Goal: Obtain resource: Obtain resource

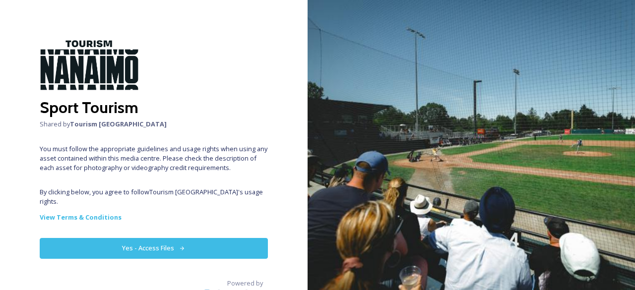
click at [179, 245] on icon at bounding box center [182, 248] width 6 height 6
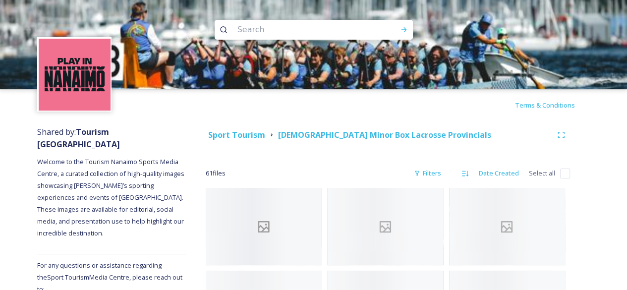
click at [264, 233] on icon at bounding box center [263, 226] width 23 height 15
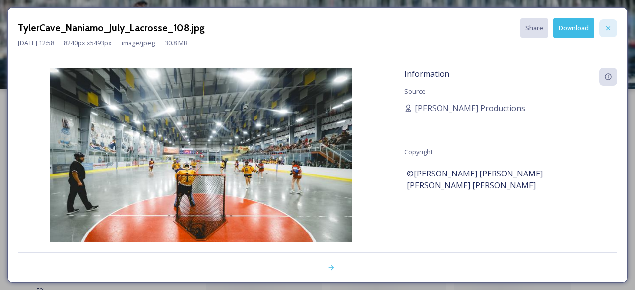
click at [606, 26] on icon at bounding box center [608, 28] width 4 height 4
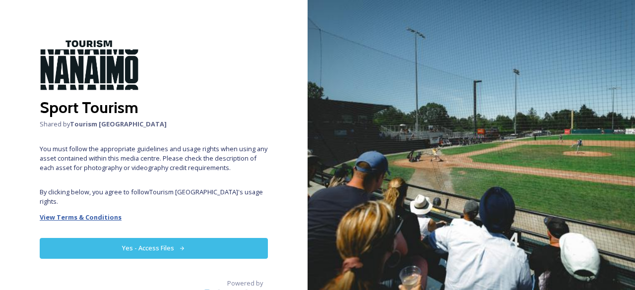
click at [108, 213] on strong "View Terms & Conditions" at bounding box center [81, 217] width 82 height 9
click at [177, 238] on button "Yes - Access Files" at bounding box center [154, 248] width 228 height 20
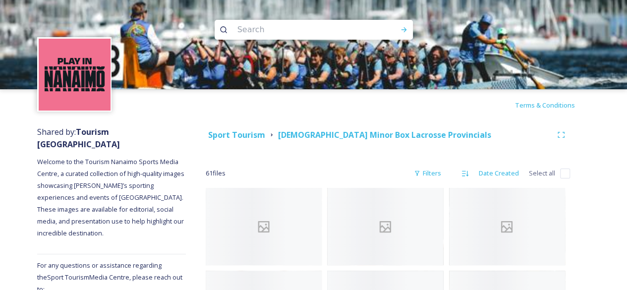
click at [89, 69] on img at bounding box center [75, 75] width 72 height 72
click at [80, 7] on img at bounding box center [313, 44] width 627 height 89
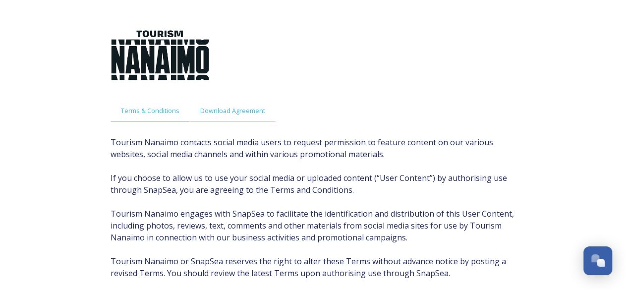
click at [229, 106] on span "Download Agreement" at bounding box center [232, 110] width 65 height 9
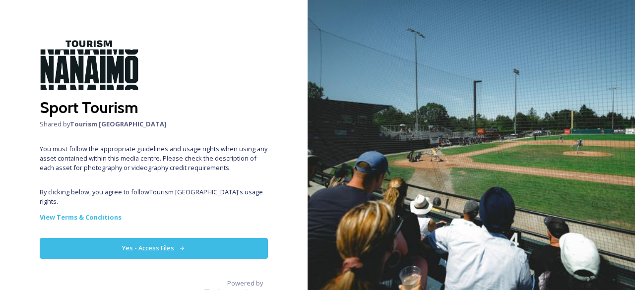
click at [142, 238] on button "Yes - Access Files" at bounding box center [154, 248] width 228 height 20
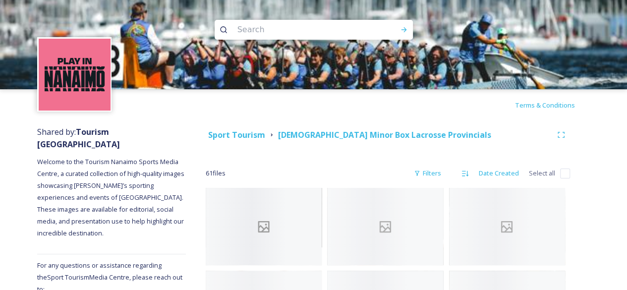
click at [241, 216] on div at bounding box center [264, 226] width 116 height 77
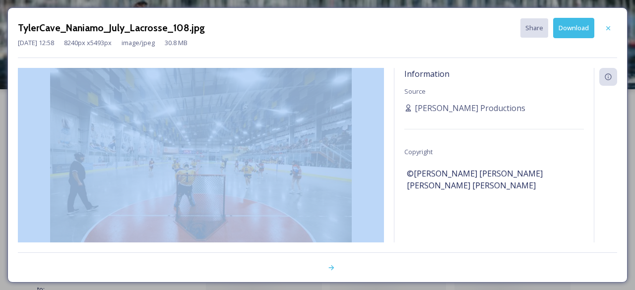
click at [241, 216] on div at bounding box center [201, 168] width 366 height 201
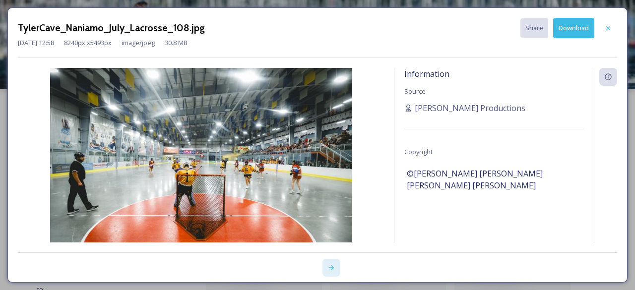
click at [331, 268] on icon at bounding box center [331, 267] width 5 height 5
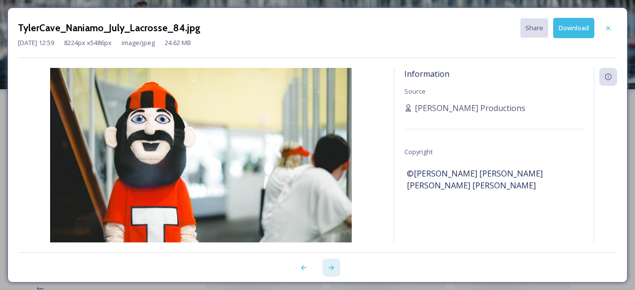
click at [331, 268] on icon at bounding box center [331, 267] width 5 height 5
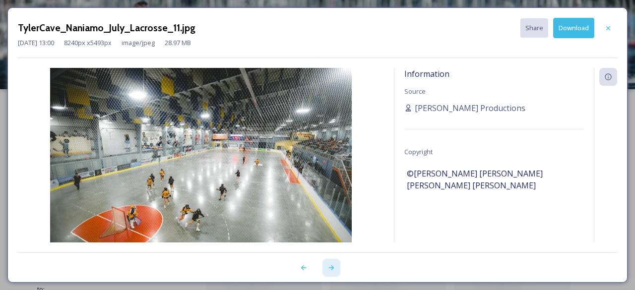
click at [331, 268] on icon at bounding box center [331, 267] width 5 height 5
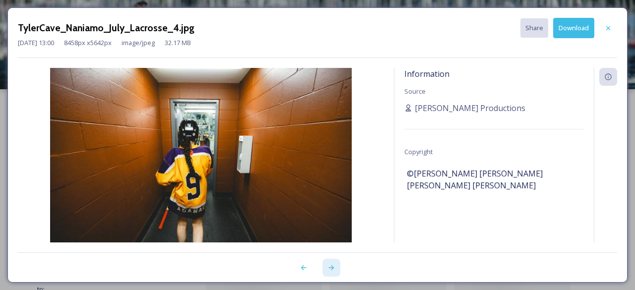
click at [331, 268] on icon at bounding box center [331, 267] width 5 height 5
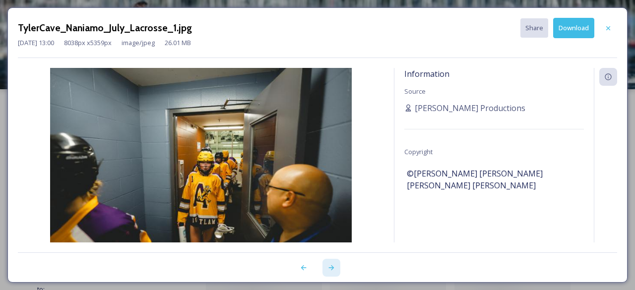
click at [331, 268] on icon at bounding box center [331, 267] width 5 height 5
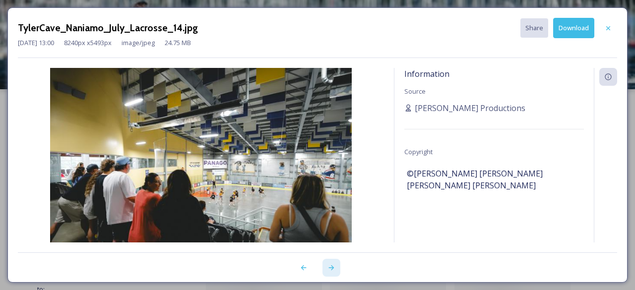
click at [331, 268] on icon at bounding box center [331, 267] width 5 height 5
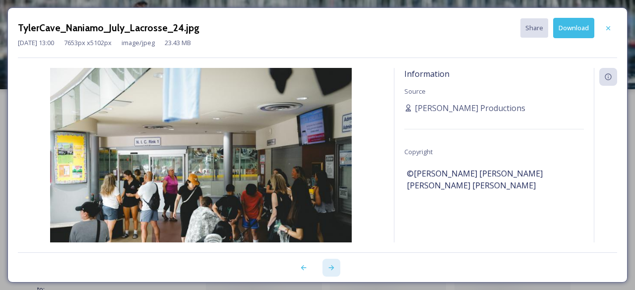
click at [331, 268] on icon at bounding box center [331, 267] width 5 height 5
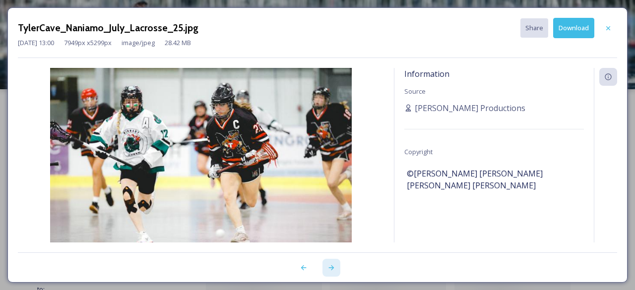
click at [331, 268] on icon at bounding box center [331, 267] width 5 height 5
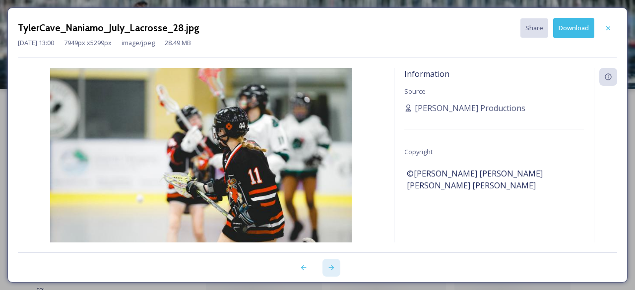
click at [331, 268] on icon at bounding box center [331, 267] width 5 height 5
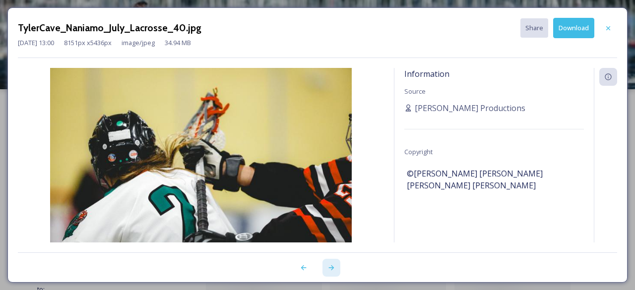
click at [331, 268] on icon at bounding box center [331, 267] width 5 height 5
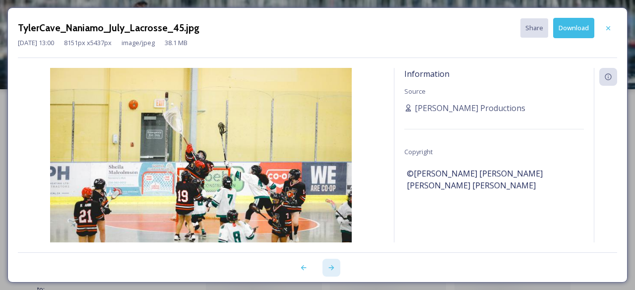
click at [331, 268] on icon at bounding box center [331, 267] width 5 height 5
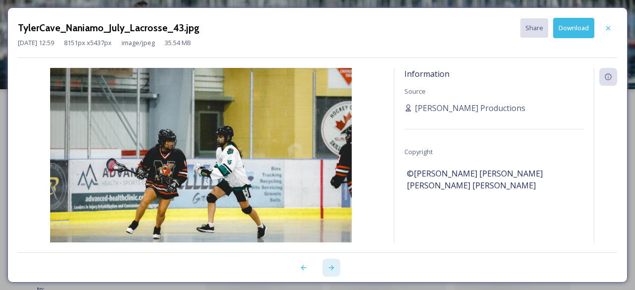
click at [331, 268] on icon at bounding box center [331, 267] width 5 height 5
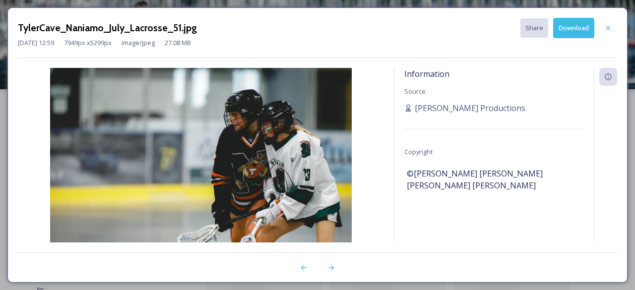
click at [281, 179] on div at bounding box center [201, 168] width 366 height 201
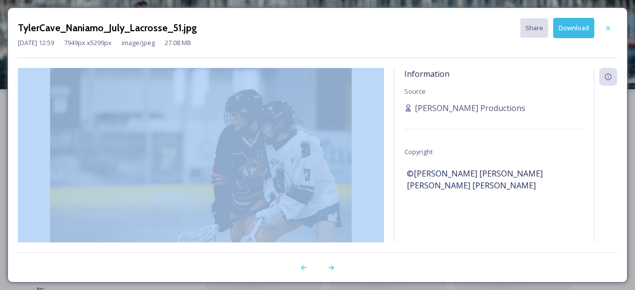
click at [281, 179] on div at bounding box center [201, 168] width 366 height 201
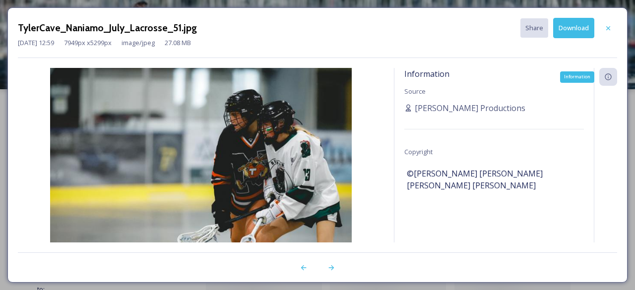
click at [608, 75] on icon at bounding box center [607, 77] width 6 height 6
click at [428, 110] on span "[PERSON_NAME] Productions" at bounding box center [470, 108] width 111 height 12
click at [334, 112] on div at bounding box center [201, 168] width 366 height 201
click at [300, 266] on icon at bounding box center [303, 268] width 8 height 8
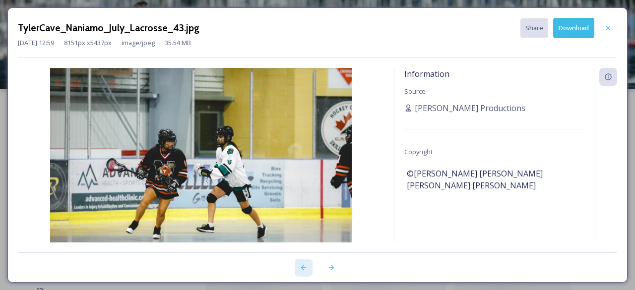
click at [300, 266] on icon at bounding box center [303, 268] width 8 height 8
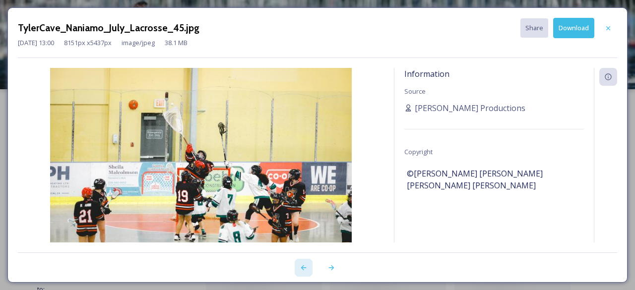
click at [300, 266] on icon at bounding box center [303, 268] width 8 height 8
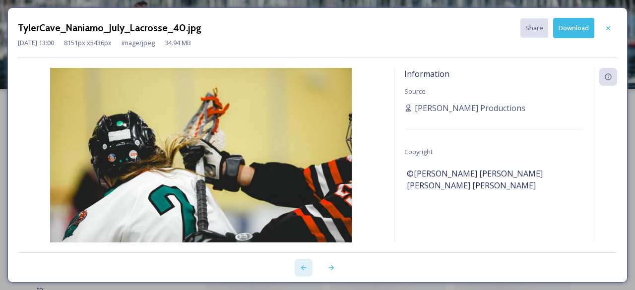
click at [300, 266] on icon at bounding box center [303, 268] width 8 height 8
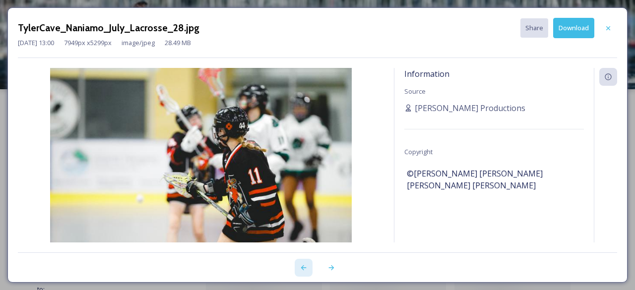
click at [300, 266] on icon at bounding box center [303, 268] width 8 height 8
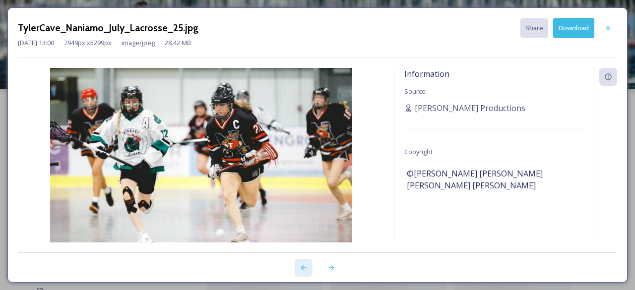
click at [300, 266] on icon at bounding box center [303, 268] width 8 height 8
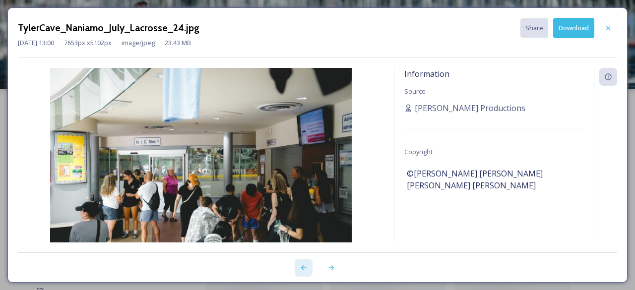
click at [300, 266] on icon at bounding box center [303, 268] width 8 height 8
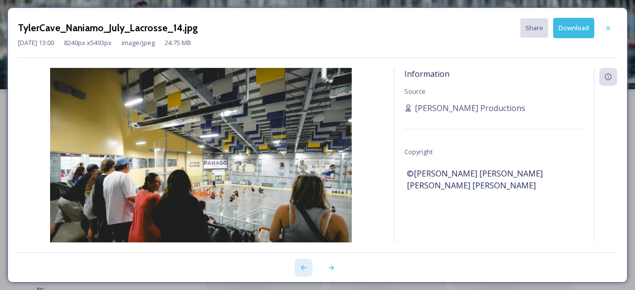
click at [300, 266] on icon at bounding box center [303, 268] width 8 height 8
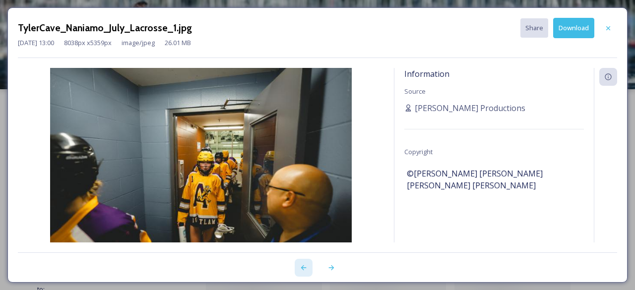
click at [300, 266] on icon at bounding box center [303, 268] width 8 height 8
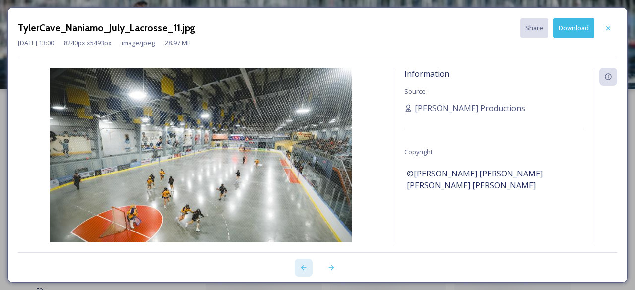
click at [300, 266] on icon at bounding box center [303, 268] width 8 height 8
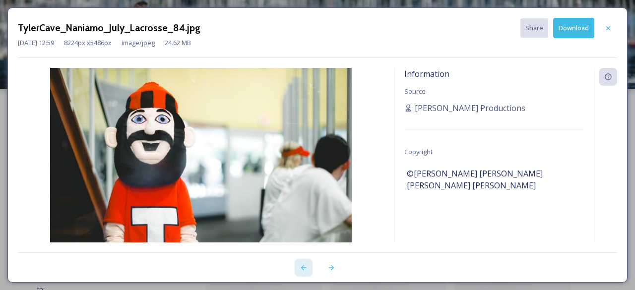
click at [300, 266] on icon at bounding box center [303, 268] width 8 height 8
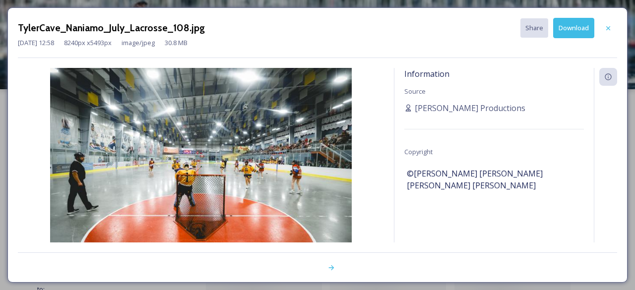
click at [300, 266] on div at bounding box center [317, 262] width 599 height 20
